Goal: Information Seeking & Learning: Learn about a topic

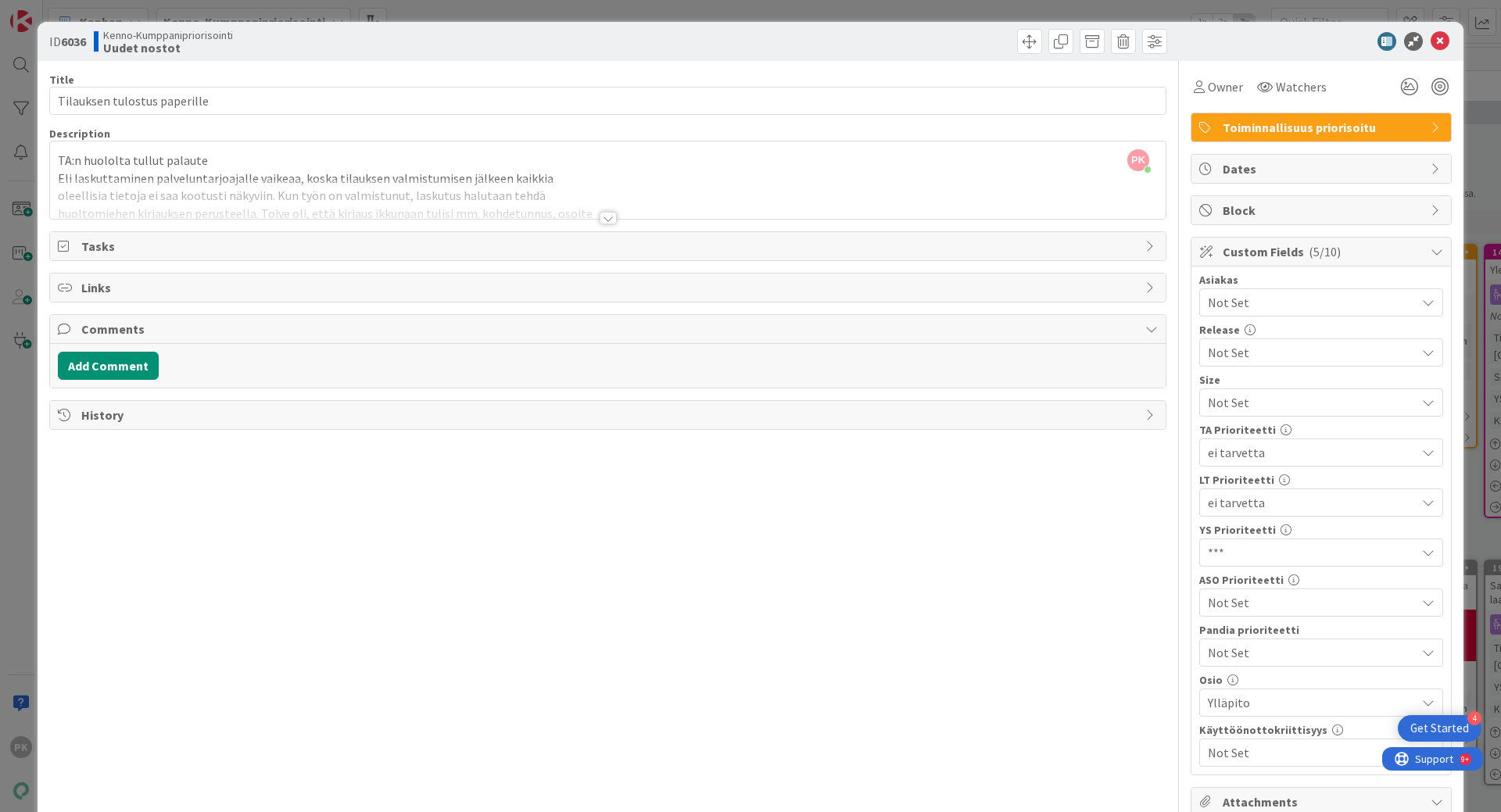
scroll to position [2110, 0]
click at [1430, 41] on icon at bounding box center [1439, 41] width 19 height 19
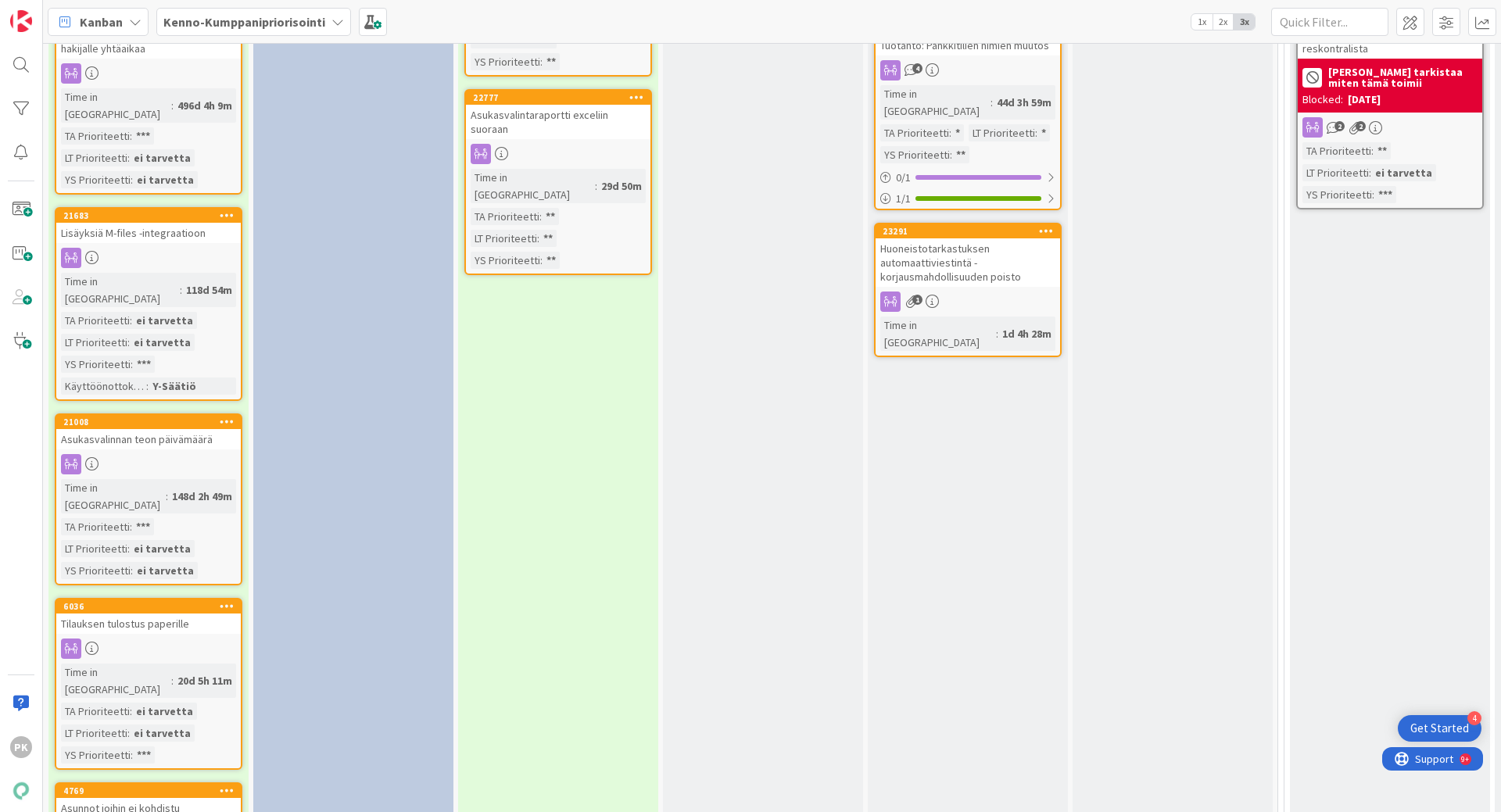
click at [302, 19] on b "Kenno-Kumppanipriorisointi" at bounding box center [244, 22] width 161 height 16
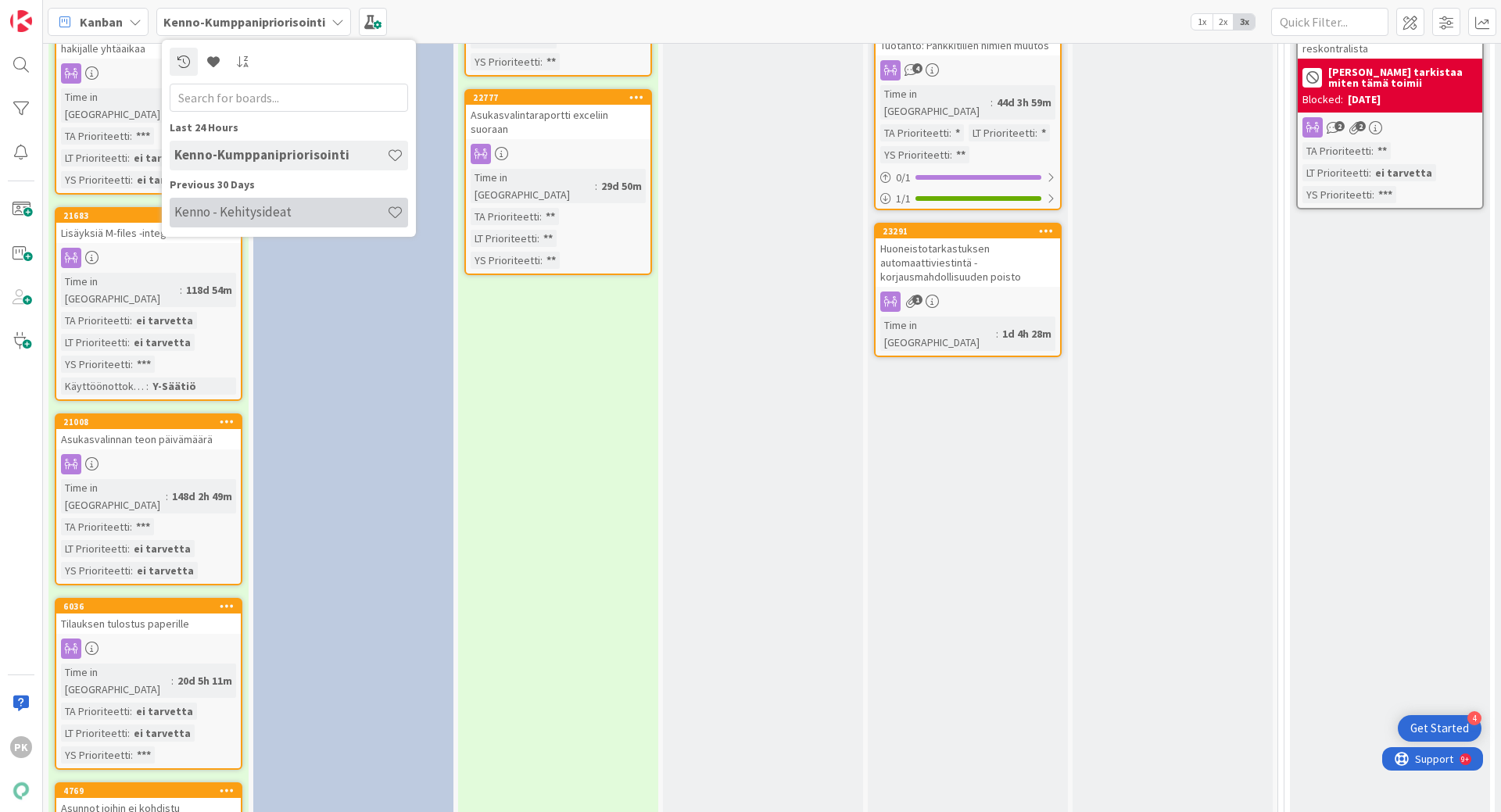
click at [225, 212] on h4 "Kenno - Kehitysideat" at bounding box center [280, 212] width 212 height 16
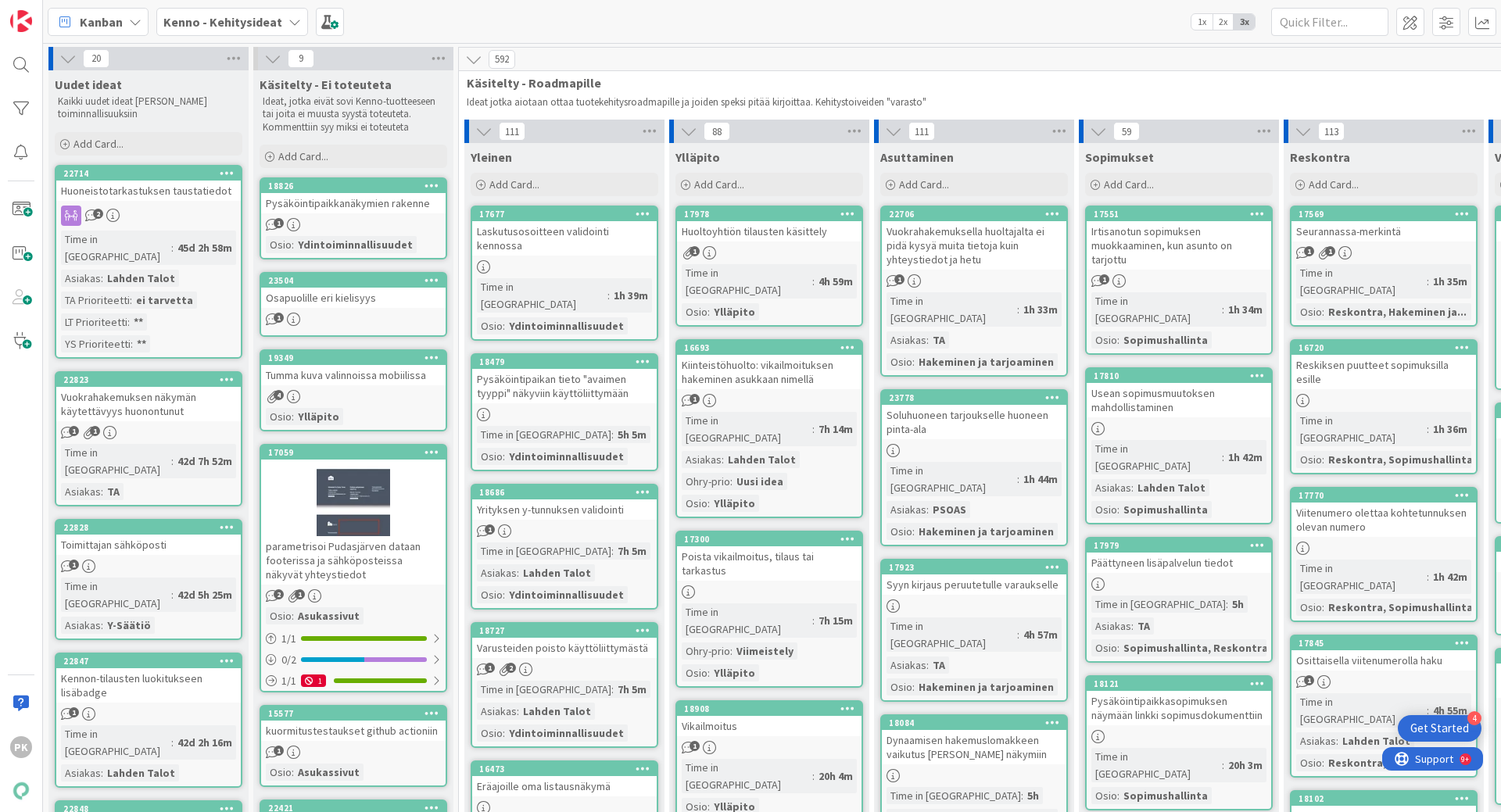
click at [526, 260] on div at bounding box center [564, 266] width 184 height 13
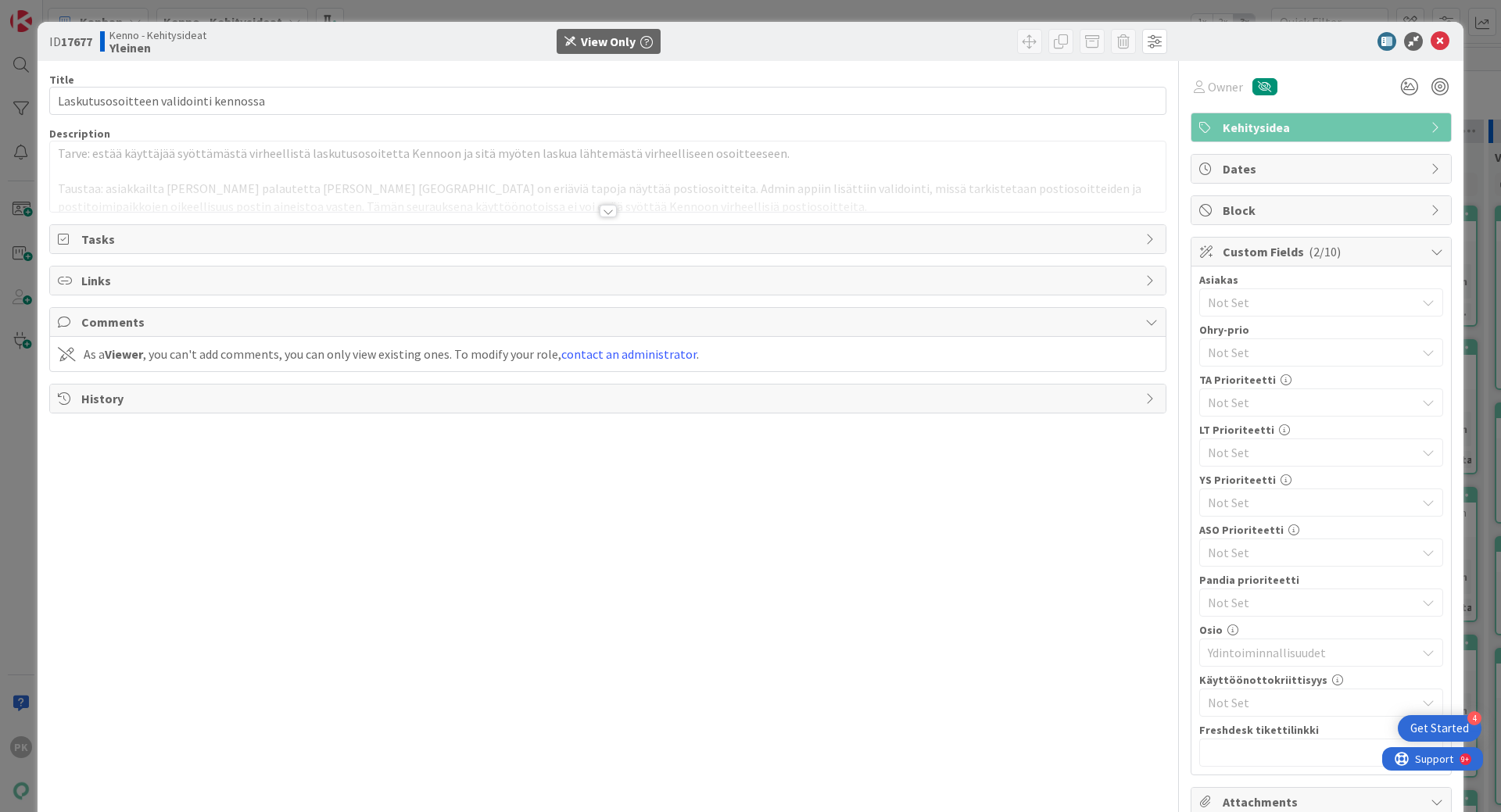
click at [603, 208] on div at bounding box center [608, 210] width 17 height 13
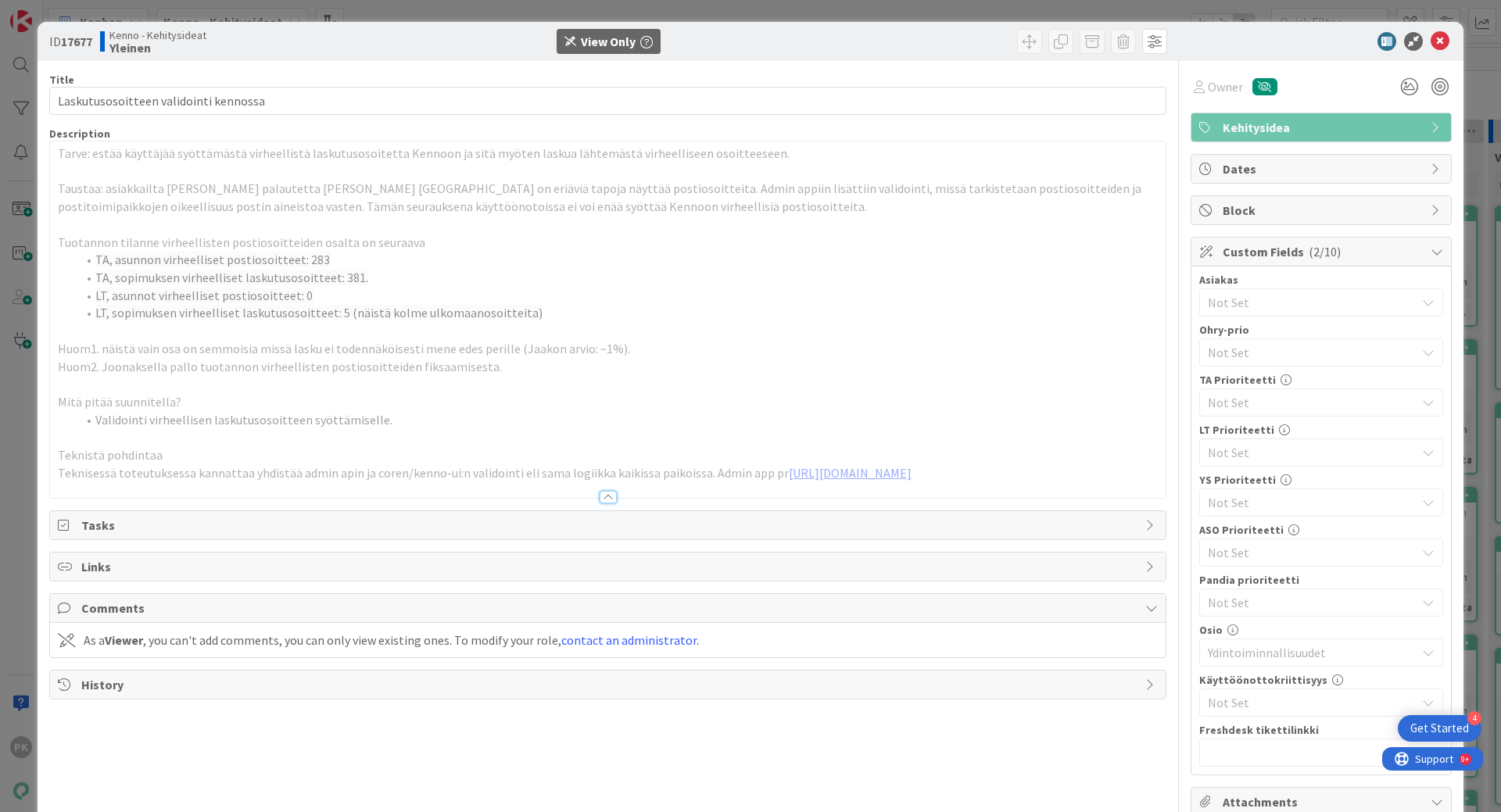
click at [542, 198] on p "Taustaa: asiakkailta [PERSON_NAME] palautetta [PERSON_NAME] [GEOGRAPHIC_DATA] o…" at bounding box center [608, 196] width 1100 height 35
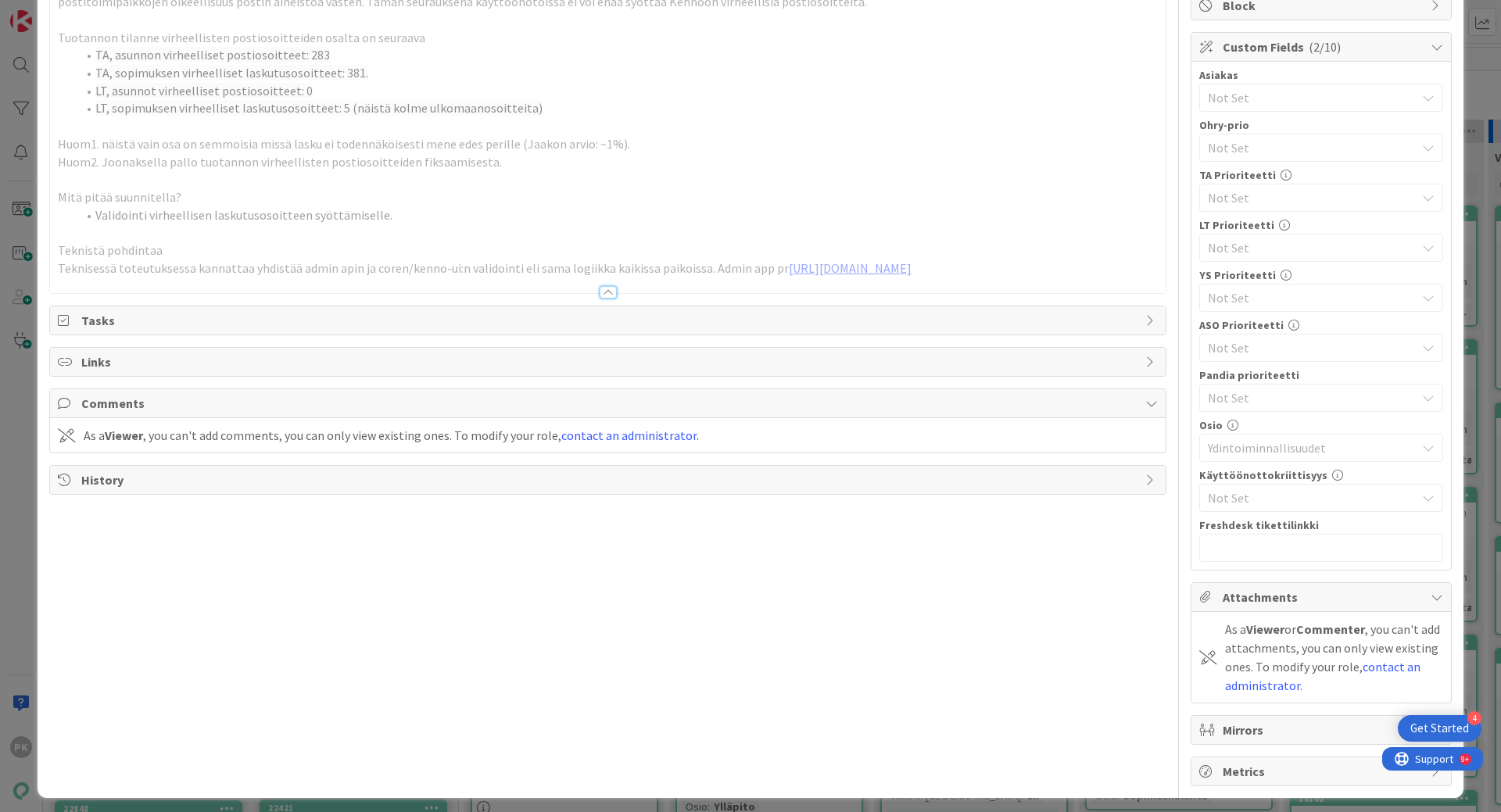
scroll to position [212, 0]
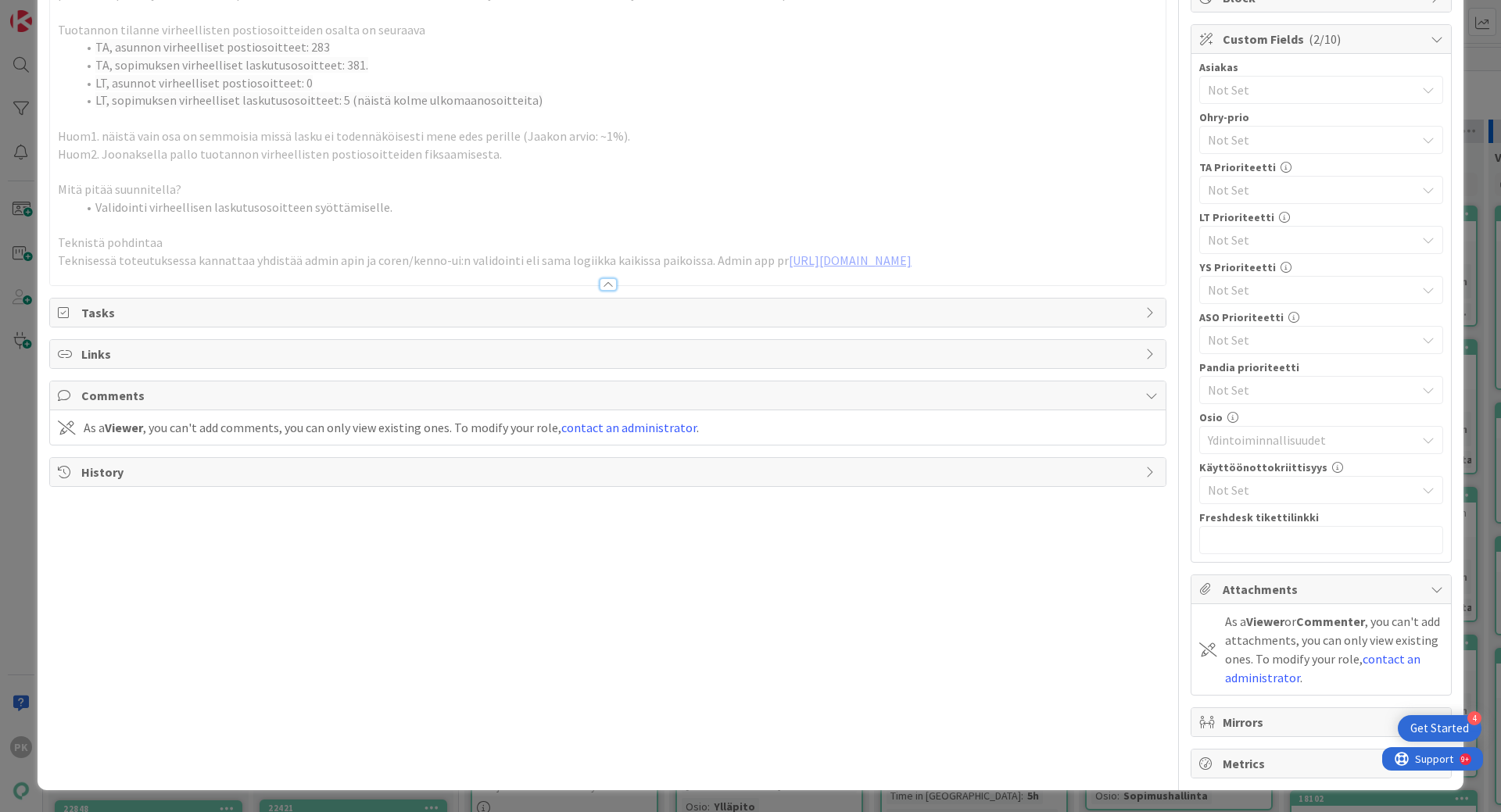
click at [96, 401] on span "Comments" at bounding box center [610, 395] width 1056 height 19
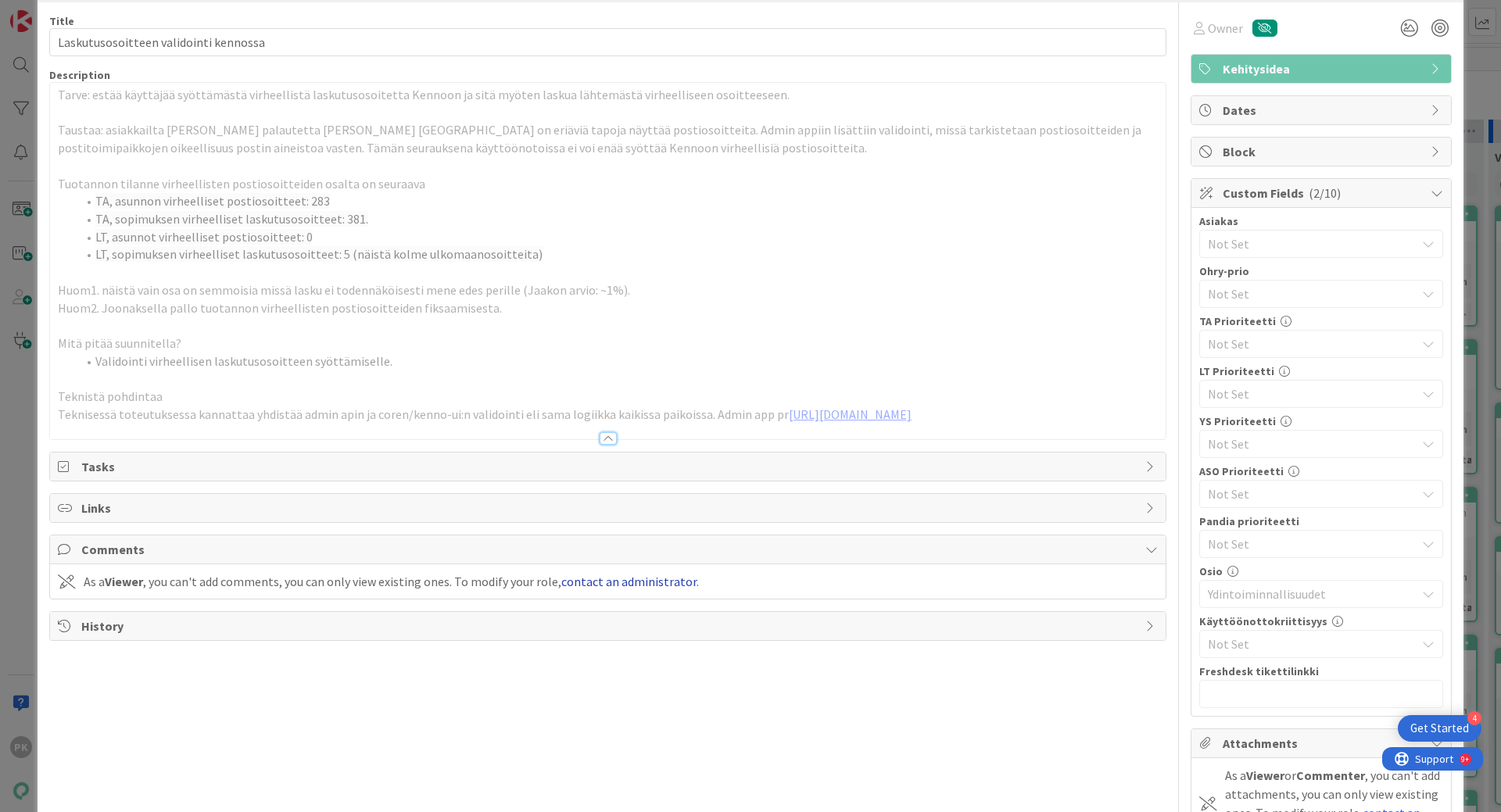
scroll to position [0, 0]
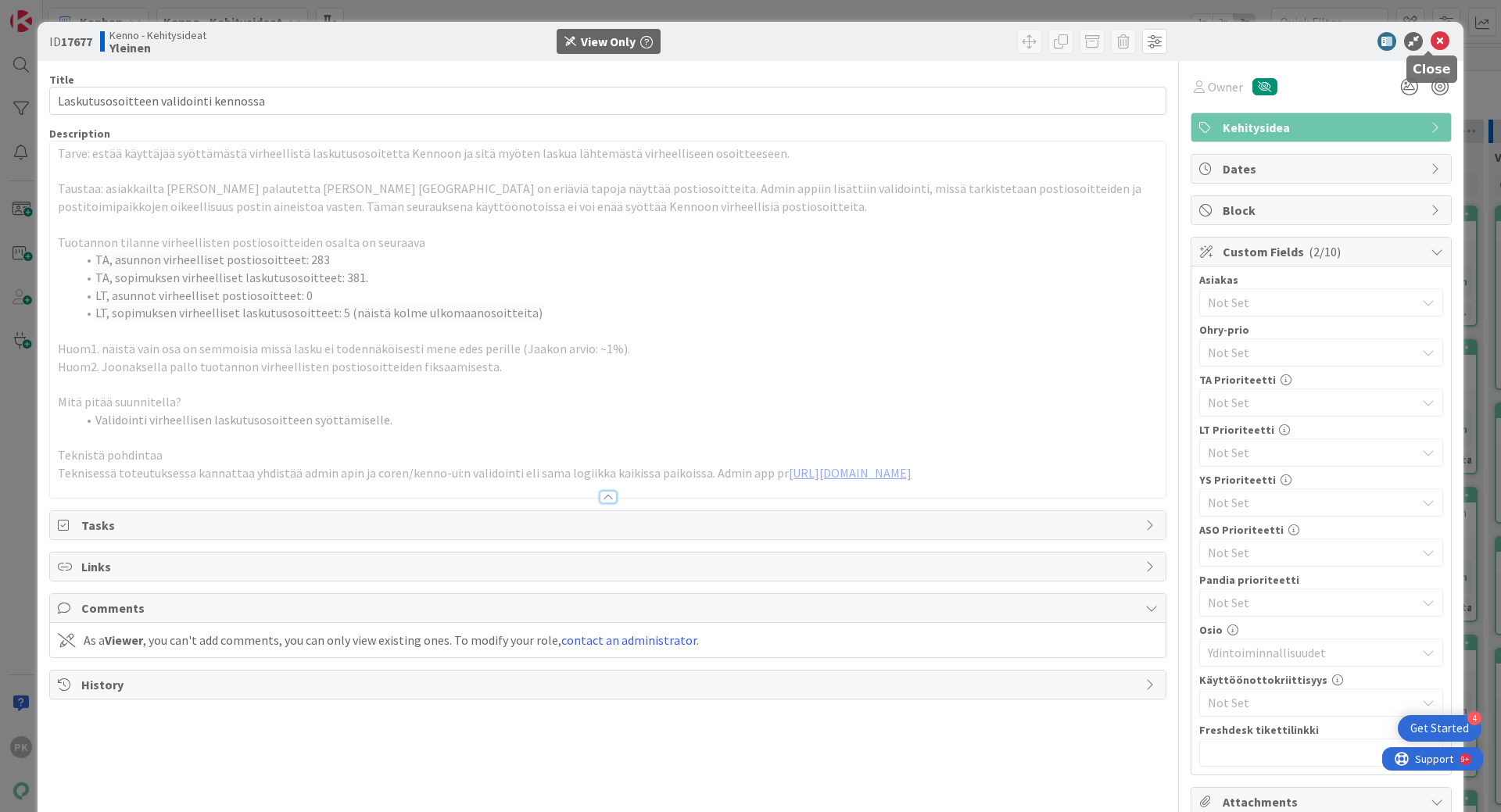
click at [1430, 41] on icon at bounding box center [1439, 41] width 19 height 19
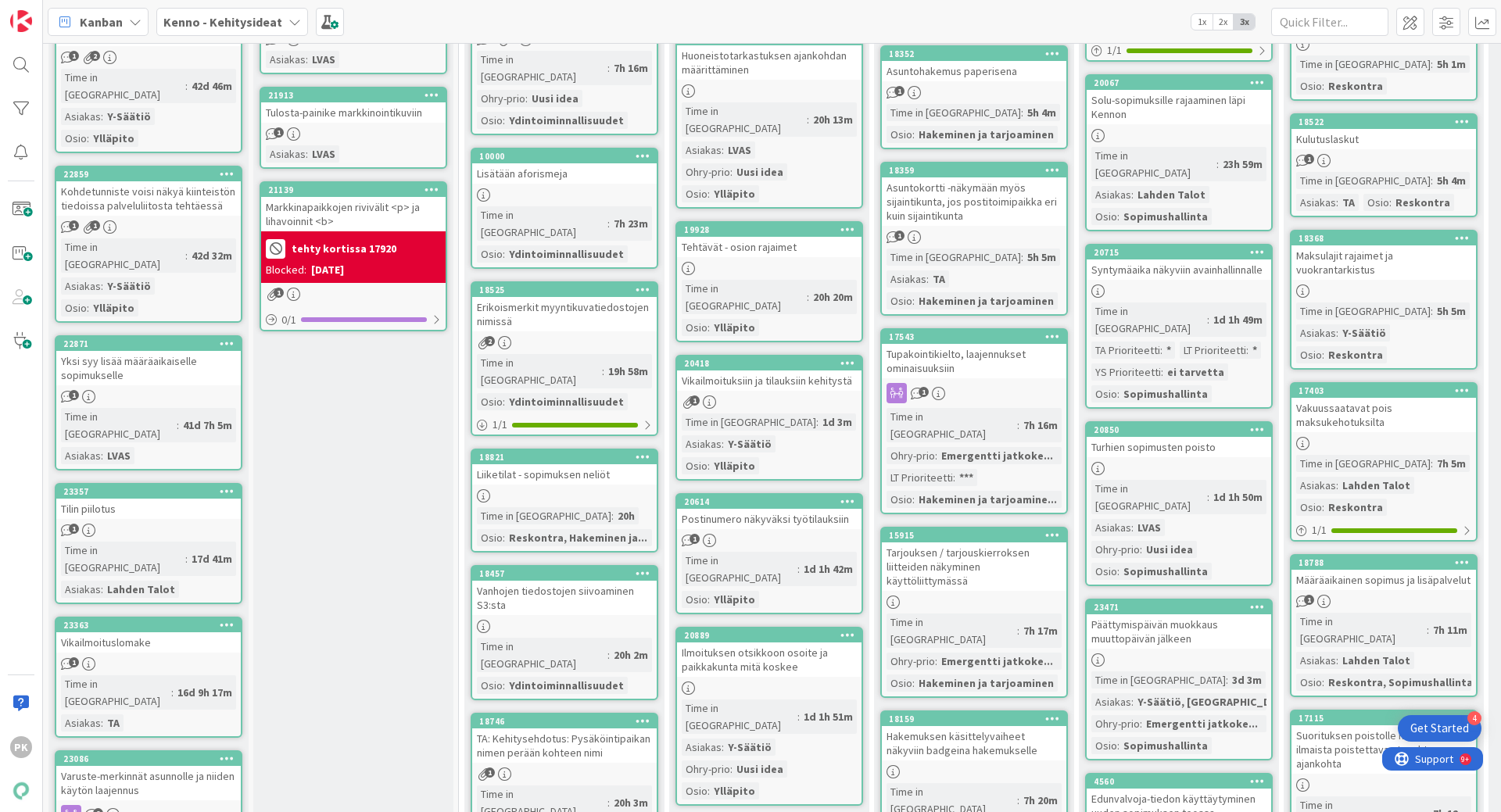
scroll to position [1016, 0]
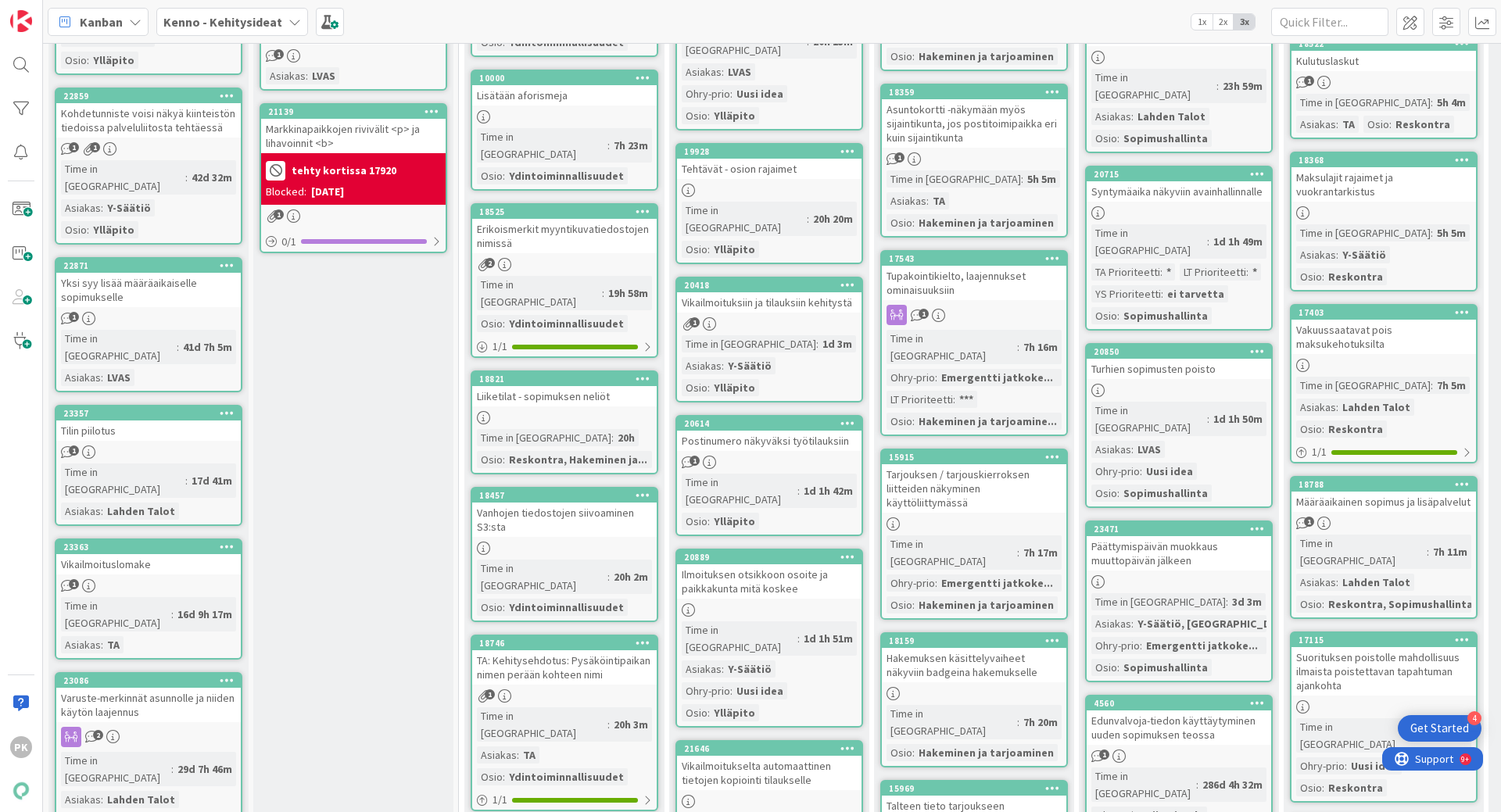
click at [578, 502] on div "Vanhojen tiedostojen siivoaminen S3:sta" at bounding box center [564, 519] width 184 height 35
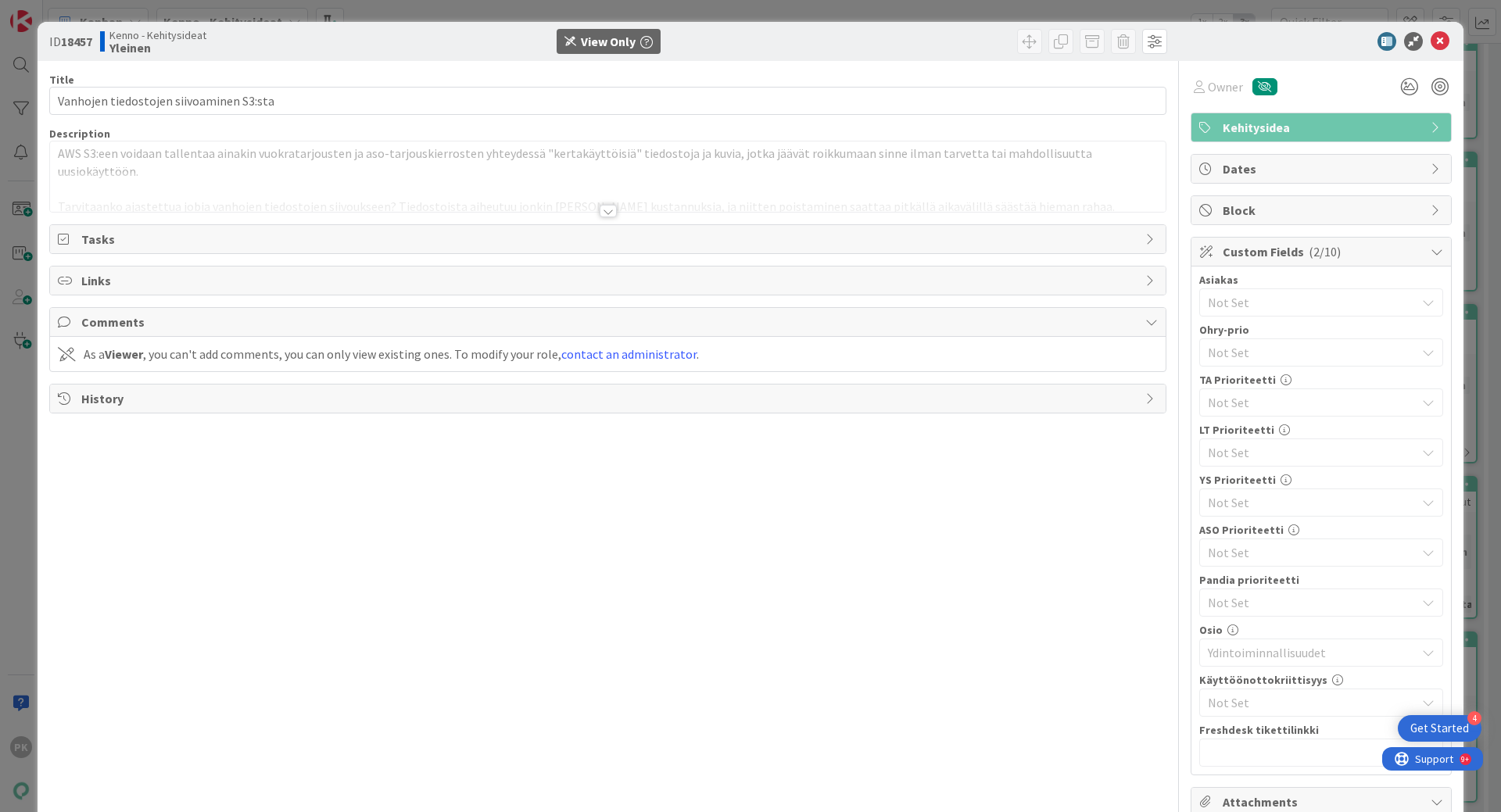
click at [603, 215] on div at bounding box center [608, 210] width 17 height 13
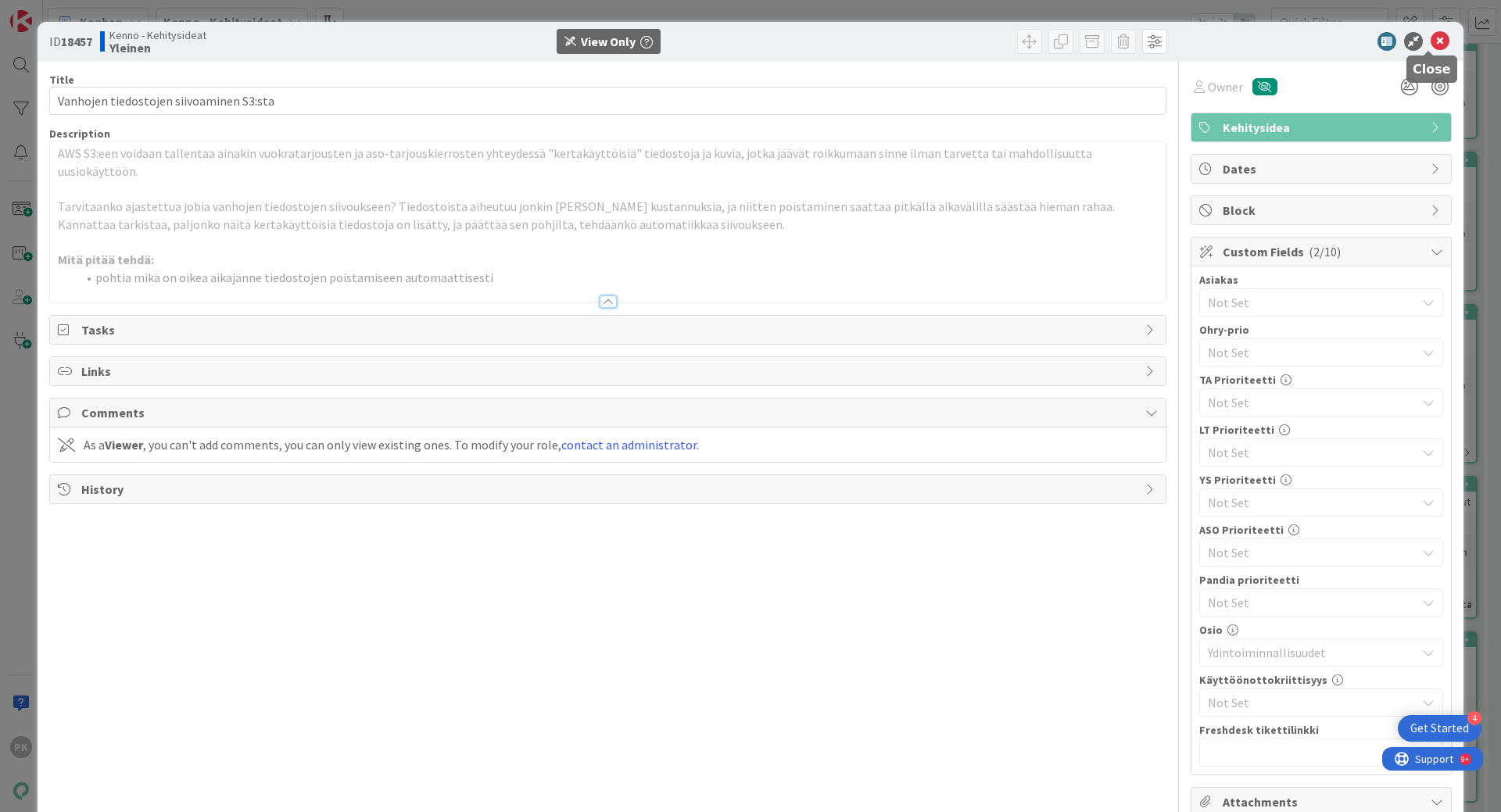
click at [1430, 43] on icon at bounding box center [1439, 41] width 19 height 19
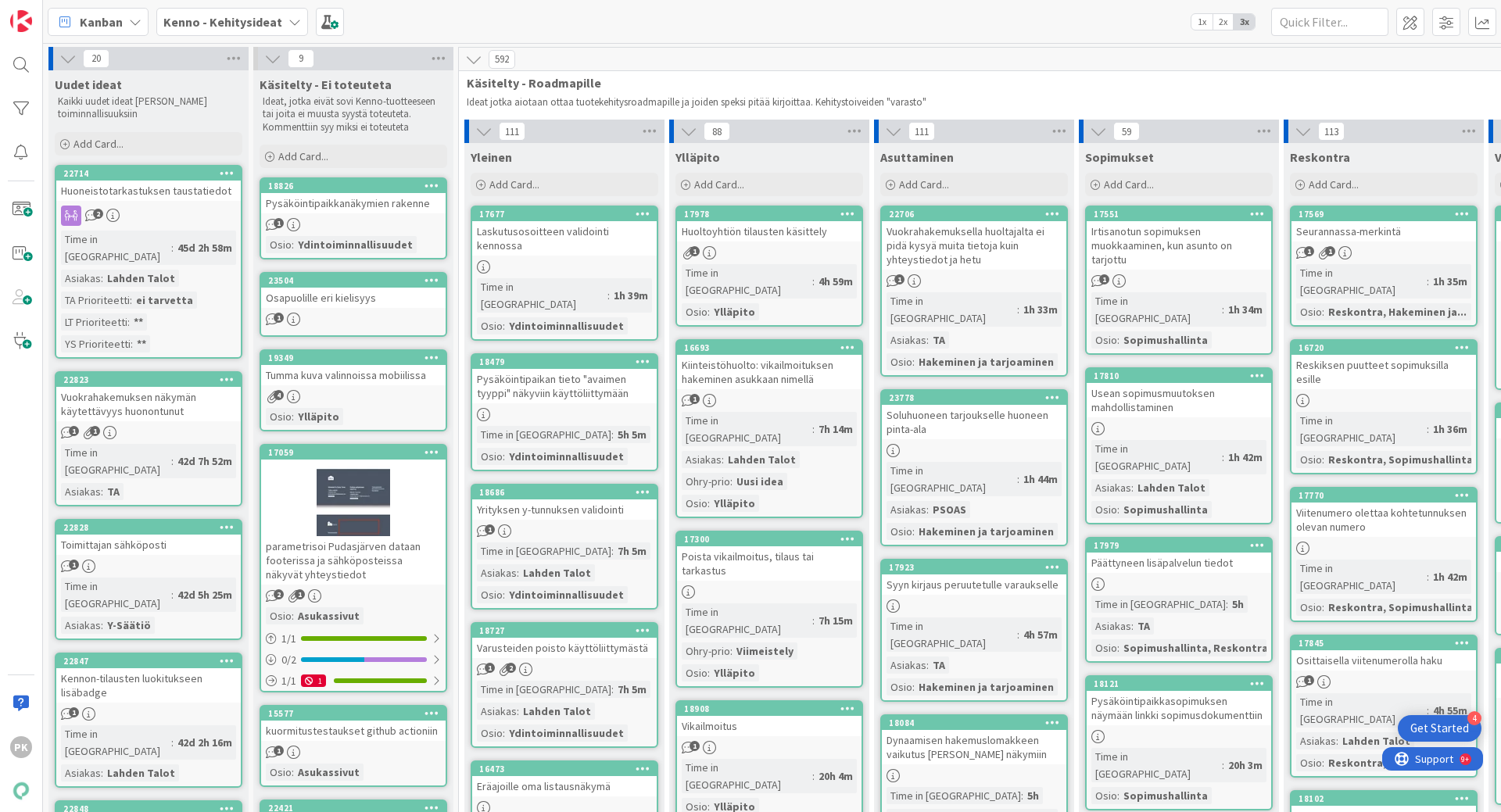
click at [351, 208] on div "Pysäköintipaikkanäkymien rakenne" at bounding box center [353, 203] width 184 height 20
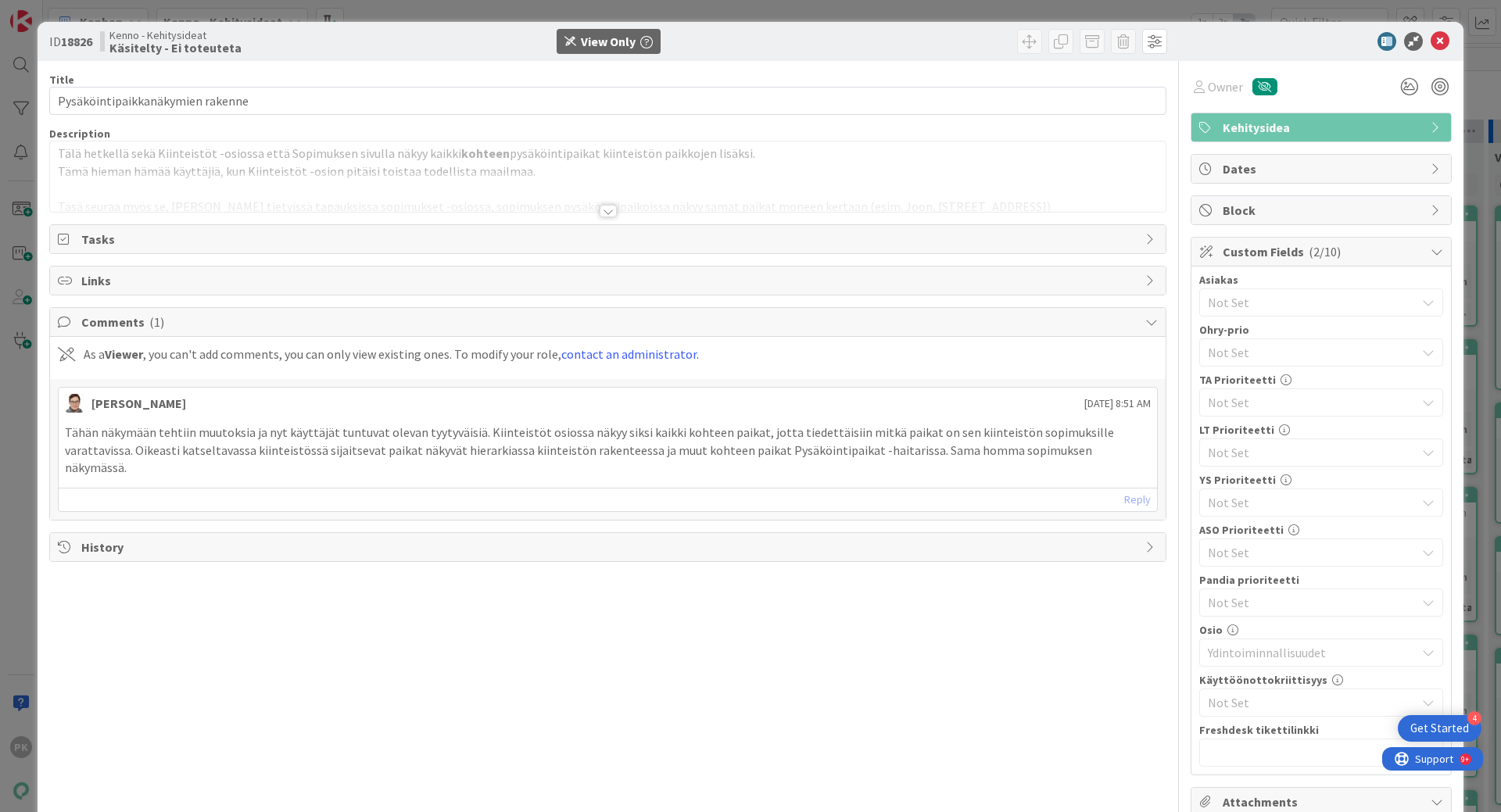
click at [600, 210] on div at bounding box center [608, 210] width 17 height 13
